Goal: Transaction & Acquisition: Purchase product/service

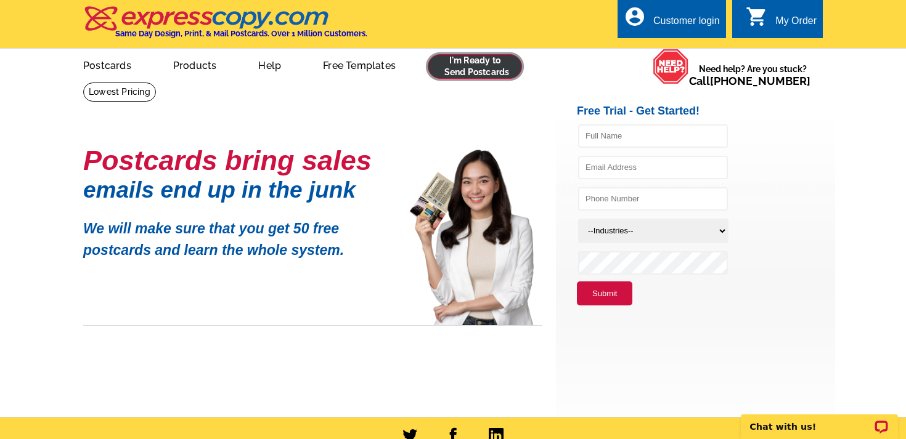
click at [474, 75] on link at bounding box center [475, 66] width 94 height 25
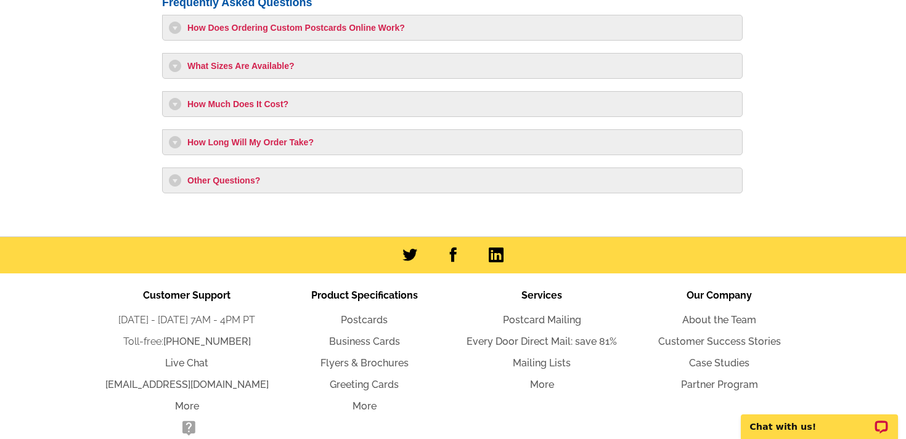
scroll to position [1135, 0]
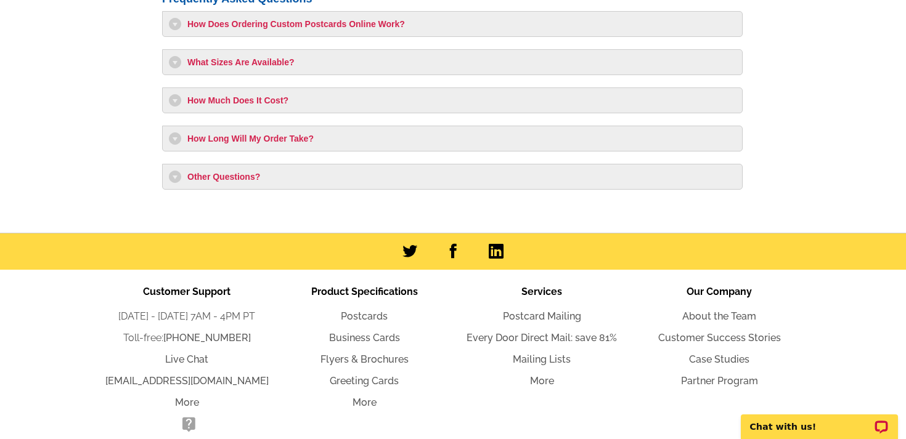
click at [269, 58] on h3 "What Sizes Are Available?" at bounding box center [452, 62] width 567 height 12
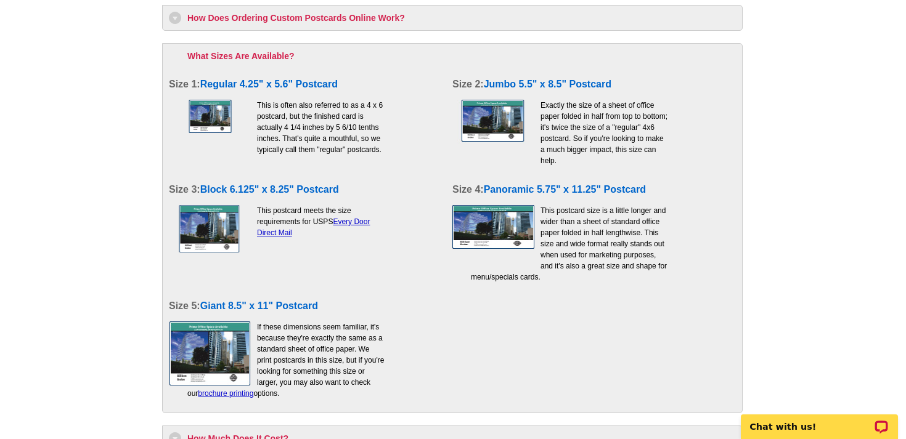
scroll to position [1138, 0]
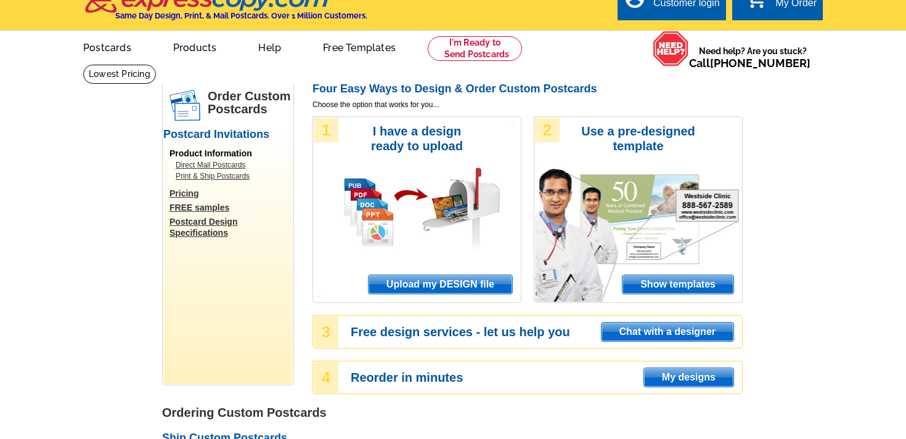
scroll to position [0, 0]
